Goal: Transaction & Acquisition: Subscribe to service/newsletter

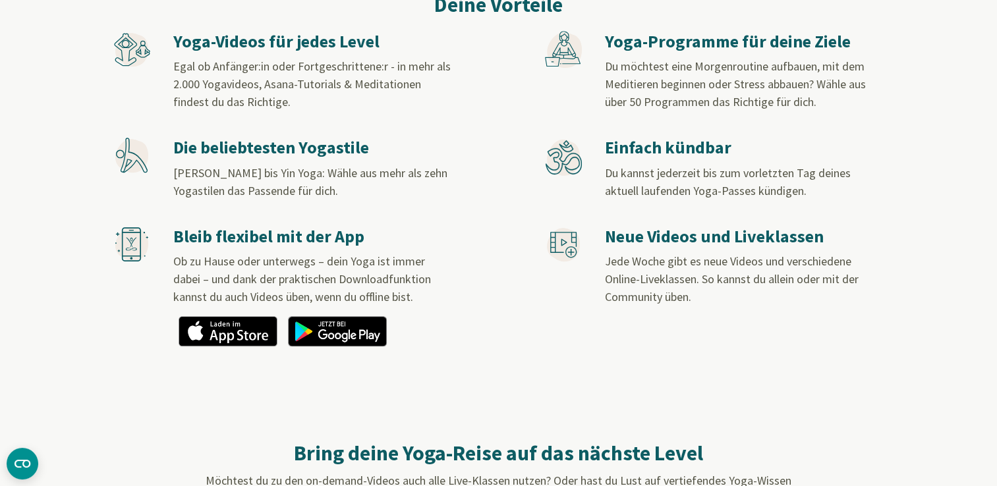
scroll to position [791, 0]
